Goal: Download file/media

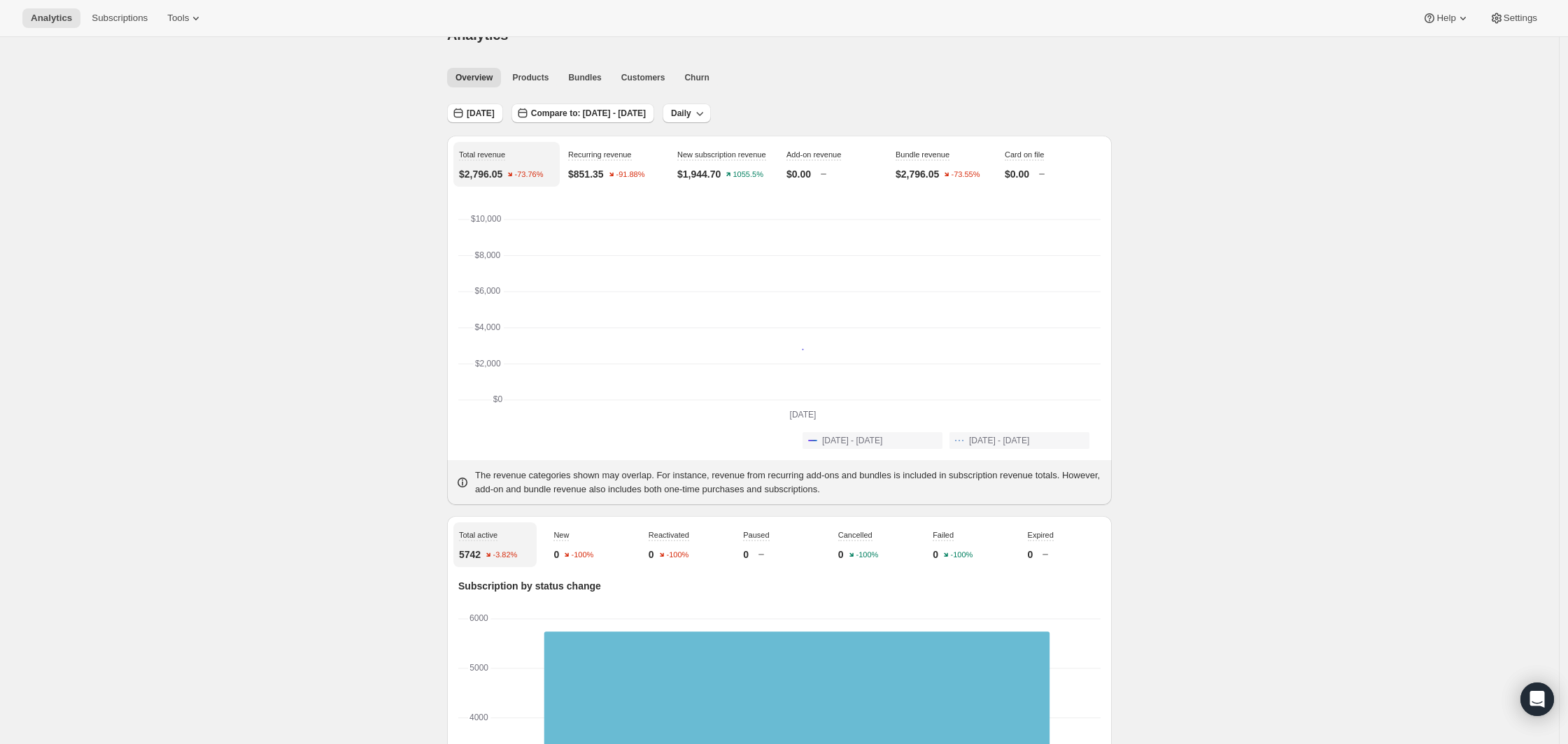
scroll to position [29, 0]
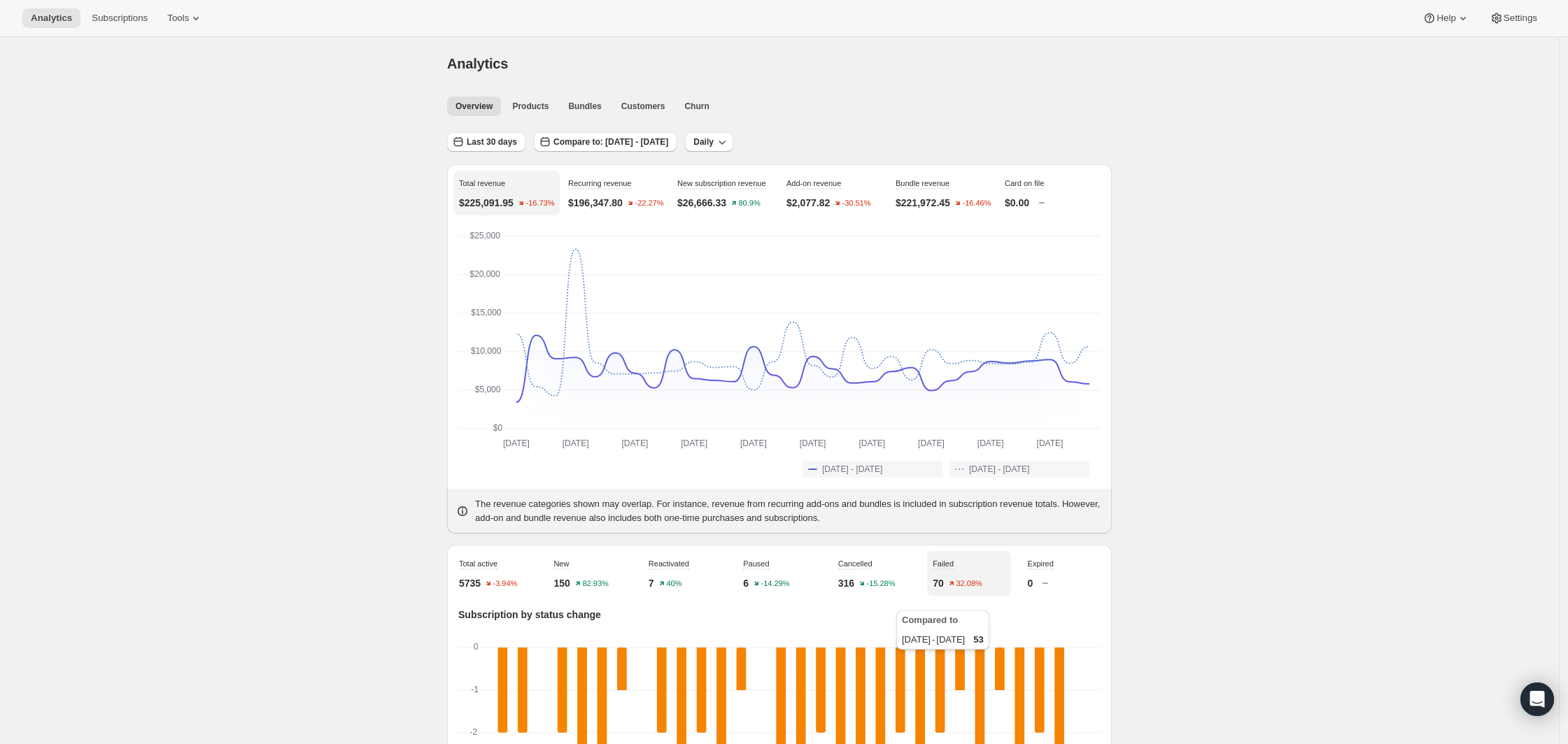
scroll to position [889, 0]
